Goal: Navigation & Orientation: Find specific page/section

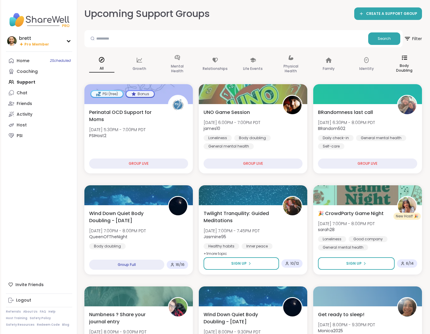
click at [404, 59] on icon at bounding box center [404, 57] width 5 height 4
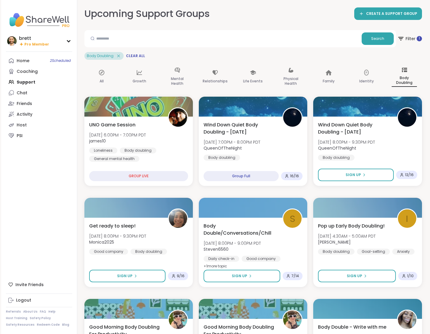
click at [404, 75] on p "Body Doubling" at bounding box center [404, 80] width 25 height 12
click at [119, 54] on icon at bounding box center [118, 55] width 5 height 5
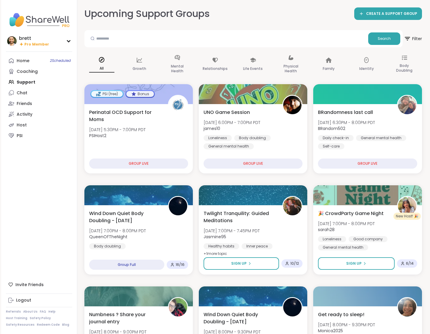
drag, startPoint x: 91, startPoint y: 33, endPoint x: 93, endPoint y: 19, distance: 14.1
click at [89, 33] on div at bounding box center [92, 38] width 11 height 12
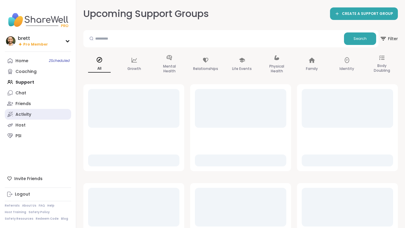
click at [25, 113] on div "Activity" at bounding box center [23, 115] width 16 height 6
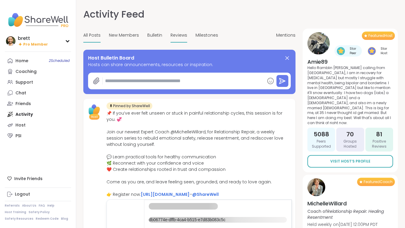
click at [170, 33] on span "Reviews" at bounding box center [178, 35] width 17 height 6
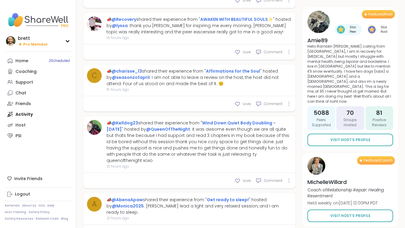
scroll to position [2259, 0]
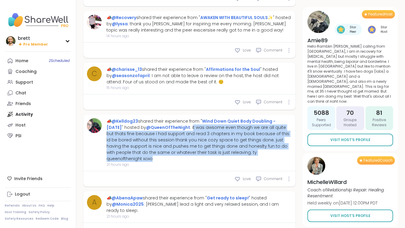
drag, startPoint x: 251, startPoint y: 108, endPoint x: 173, endPoint y: 83, distance: 82.1
click at [173, 118] on div "📣 @Kelldog23 shared their experience from " Wind Down Quiet Body Doubling - Mon…" at bounding box center [198, 140] width 185 height 44
copy div "t was awsome even though we are all quite but thats fine because i had support …"
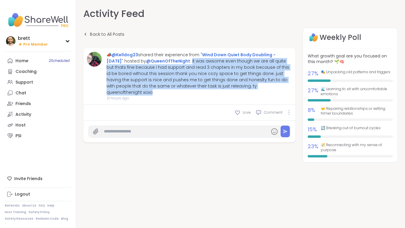
copy div "it was awsome even though we are all quite but thats fine because i had support…"
drag, startPoint x: 255, startPoint y: 86, endPoint x: 172, endPoint y: 62, distance: 86.8
click at [172, 62] on div "📣 @Kelldog23 shared their experience from " Wind Down Quiet Body Doubling - Mon…" at bounding box center [198, 74] width 185 height 44
click at [129, 180] on div "Back to All Posts 📣 @Kelldog23 shared their experience from " Wind Down Quiet B…" at bounding box center [240, 114] width 314 height 172
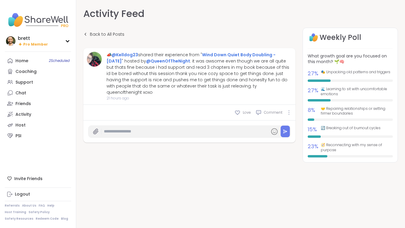
scroll to position [6, 0]
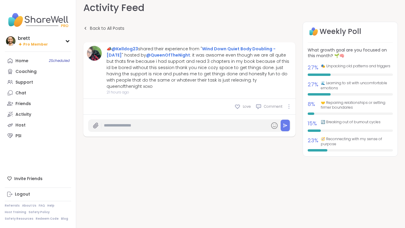
click at [87, 30] on link "Back to All Posts" at bounding box center [103, 28] width 41 height 13
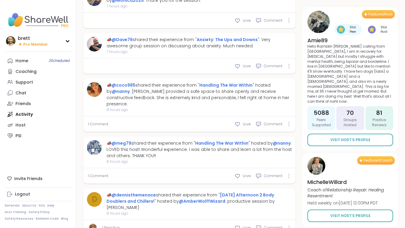
scroll to position [2202, 0]
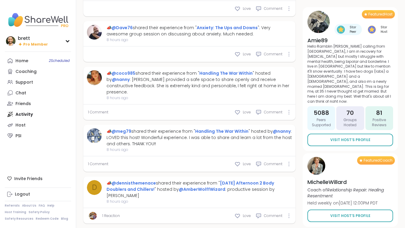
type textarea "*"
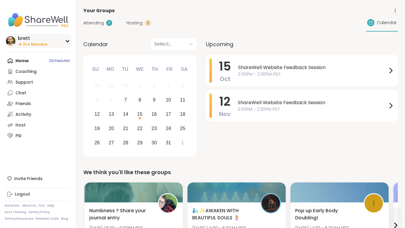
click at [26, 206] on link "About Us" at bounding box center [29, 205] width 14 height 4
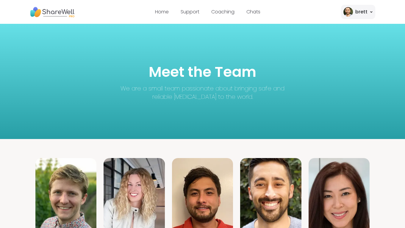
click at [48, 12] on img at bounding box center [52, 12] width 45 height 16
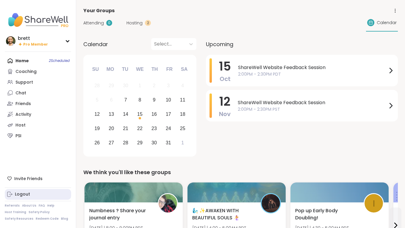
click at [22, 197] on div "Logout" at bounding box center [22, 194] width 15 height 6
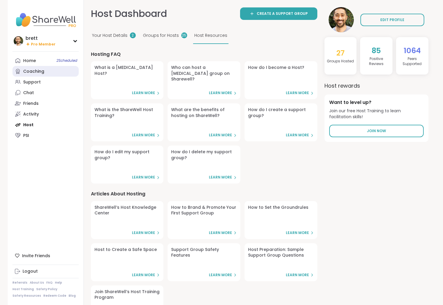
click at [42, 76] on link "Coaching" at bounding box center [45, 71] width 66 height 11
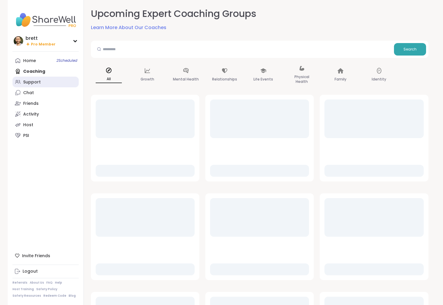
click at [42, 84] on link "Support" at bounding box center [45, 82] width 66 height 11
